Goal: Task Accomplishment & Management: Use online tool/utility

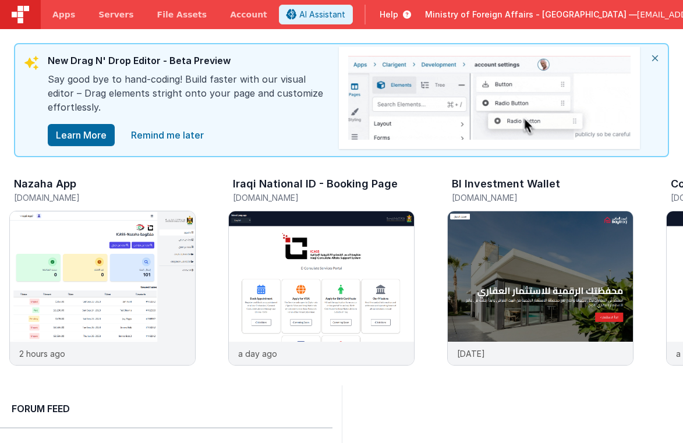
click at [661, 58] on icon "close" at bounding box center [656, 58] width 26 height 28
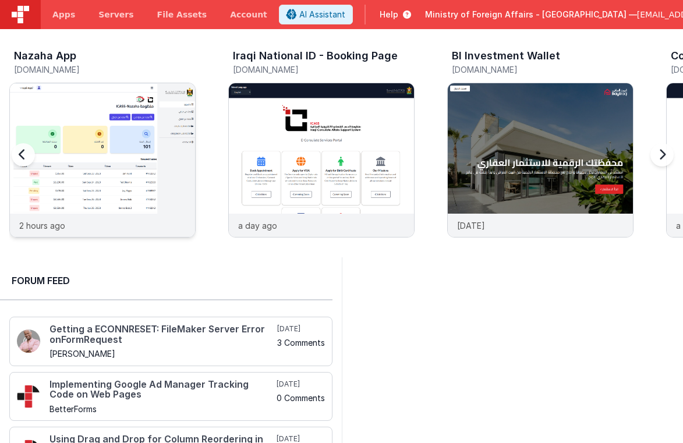
click at [109, 125] on img at bounding box center [102, 175] width 185 height 185
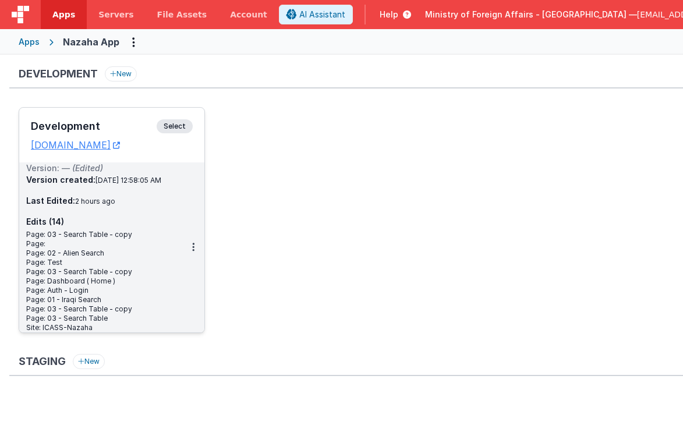
click at [165, 129] on span "Select" at bounding box center [175, 126] width 36 height 14
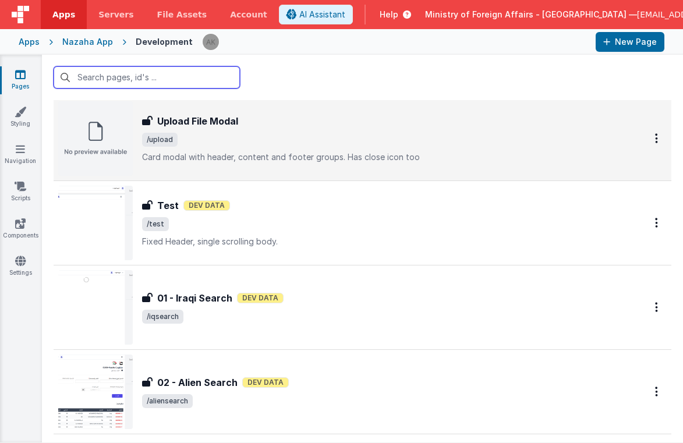
scroll to position [1467, 0]
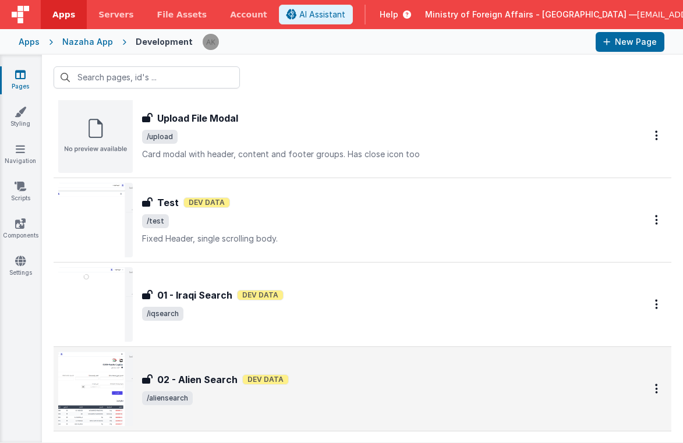
click at [109, 383] on img at bounding box center [95, 389] width 75 height 75
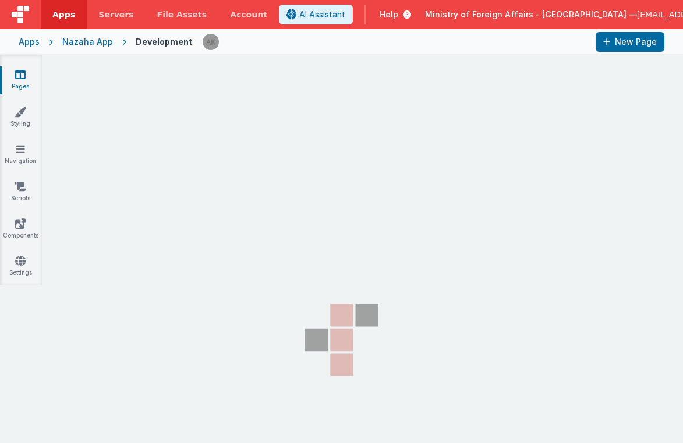
click at [99, 40] on div "Nazaha App" at bounding box center [87, 42] width 51 height 12
click at [98, 41] on div "Nazaha App" at bounding box center [87, 42] width 51 height 12
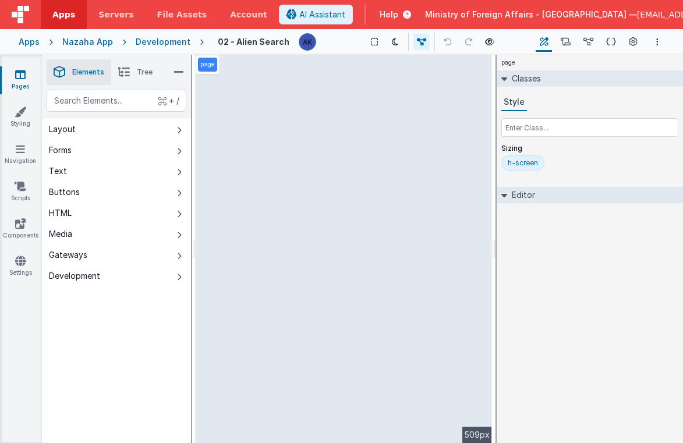
click at [277, 45] on h4 "02 - Alien Search" at bounding box center [254, 41] width 72 height 9
click at [311, 45] on div "02 - Alien Search Show Group Outlines Toggle Dark Mode Toggle Dev Data Preview …" at bounding box center [434, 42] width 461 height 20
click at [299, 43] on img at bounding box center [307, 42] width 16 height 16
click at [269, 43] on h4 "02 - Alien Search" at bounding box center [254, 41] width 72 height 9
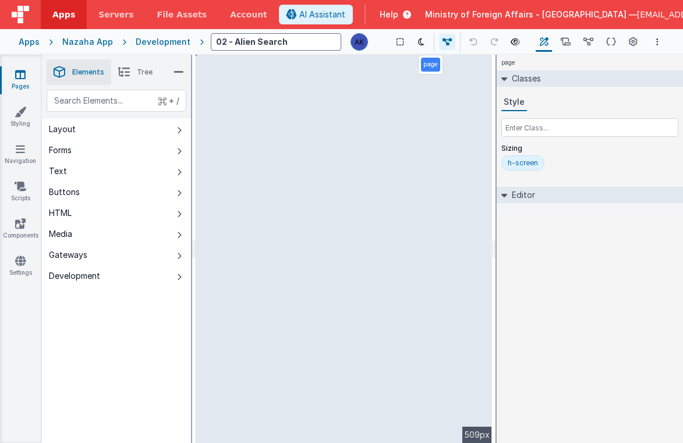
click at [269, 44] on input "02 - Alien Search" at bounding box center [276, 41] width 131 height 17
click at [625, 64] on div "page" at bounding box center [590, 63] width 186 height 16
